Goal: Go to known website: Access a specific website the user already knows

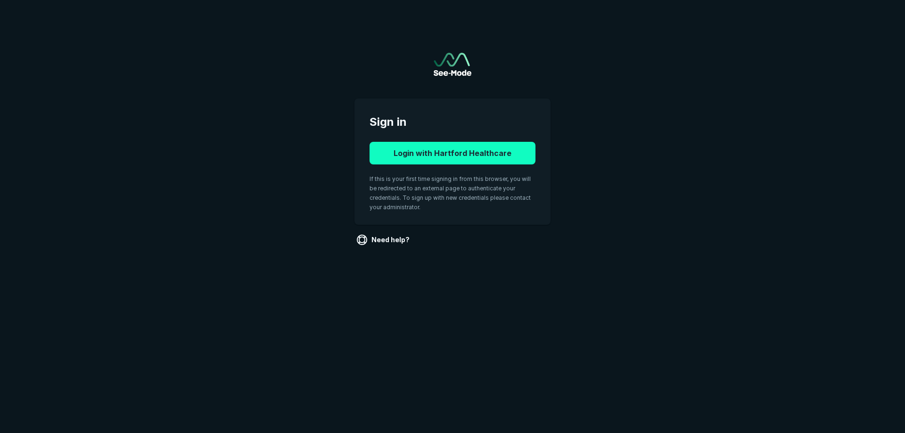
click at [436, 155] on button "Login with Hartford Healthcare" at bounding box center [453, 153] width 166 height 23
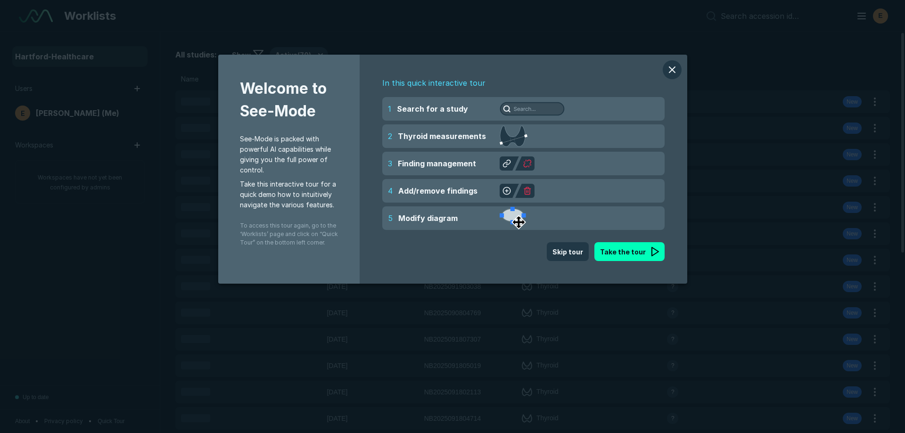
scroll to position [2997, 5285]
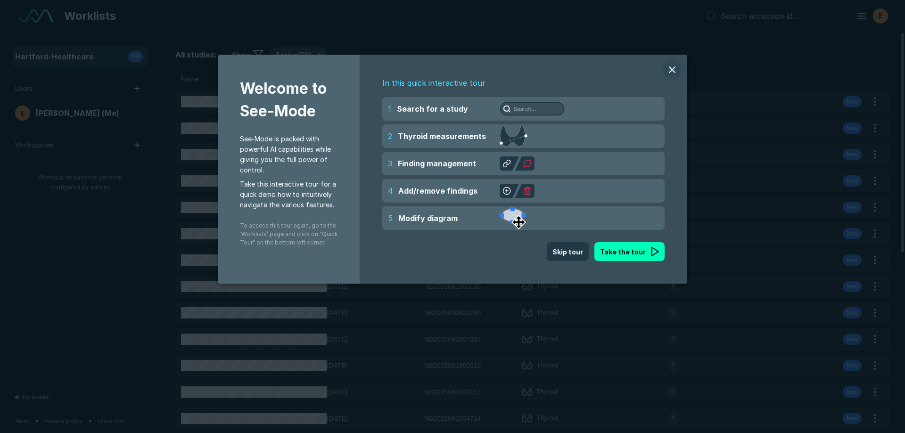
click at [673, 73] on button "modal" at bounding box center [672, 69] width 19 height 19
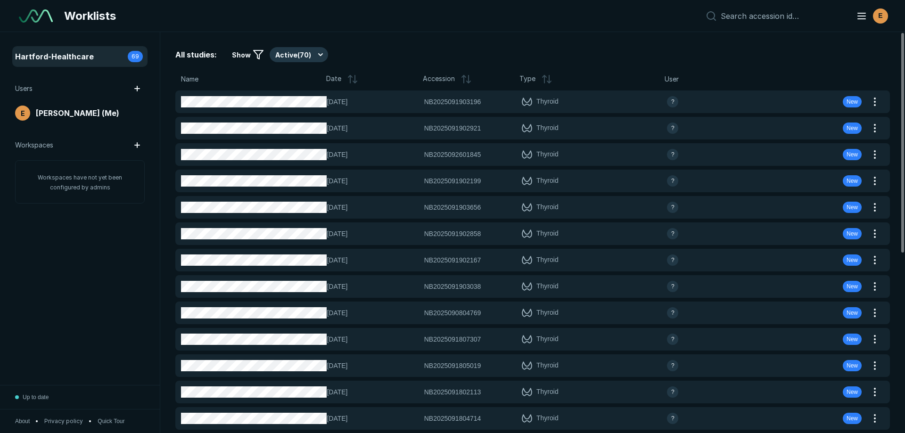
click at [799, 71] on div "All studies: Show Active ( 70 ) Name Date Accession Type User [DATE] NB20250919…" at bounding box center [532, 232] width 745 height 401
